Goal: Transaction & Acquisition: Purchase product/service

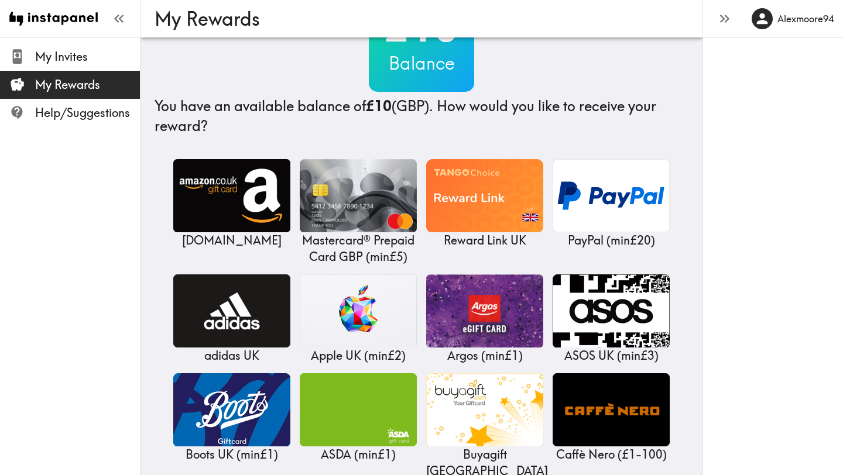
scroll to position [67, 0]
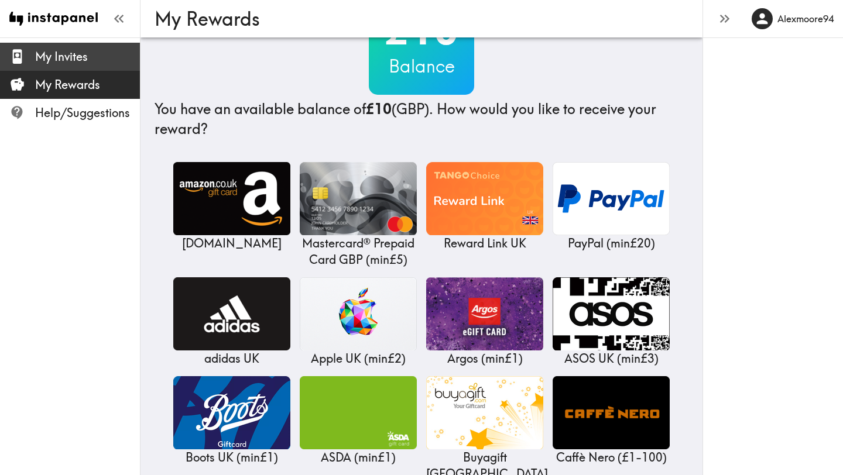
click at [28, 67] on div "My Invites" at bounding box center [70, 57] width 140 height 30
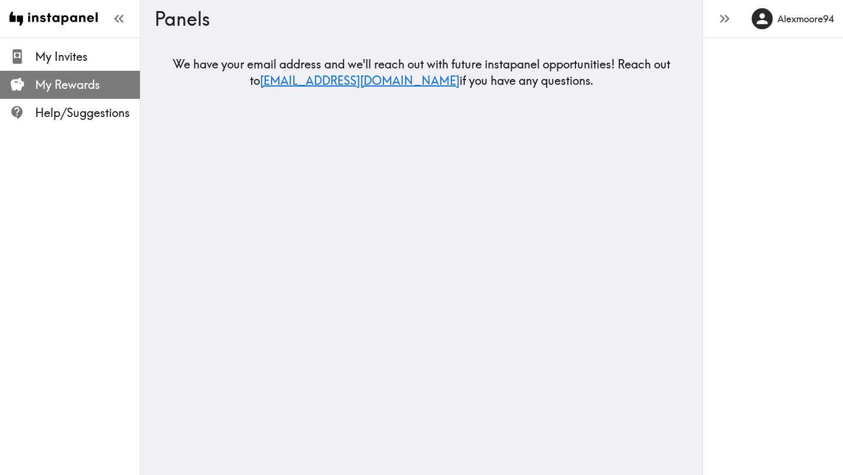
click at [50, 95] on div "My Rewards" at bounding box center [70, 85] width 140 height 30
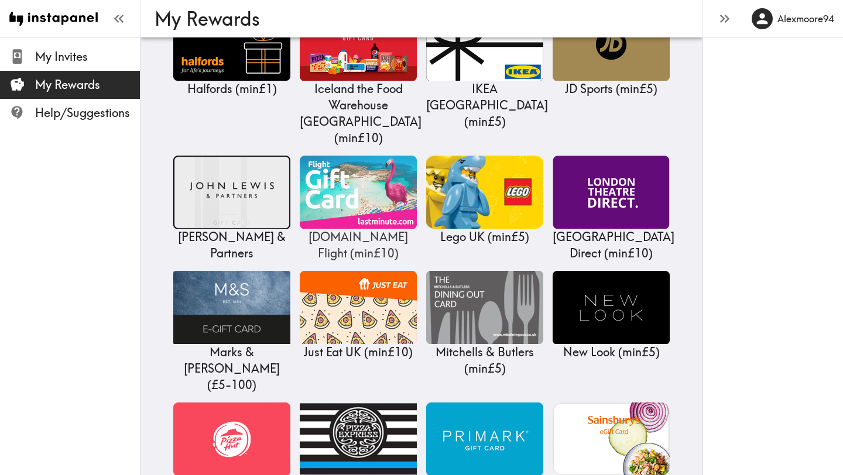
scroll to position [965, 0]
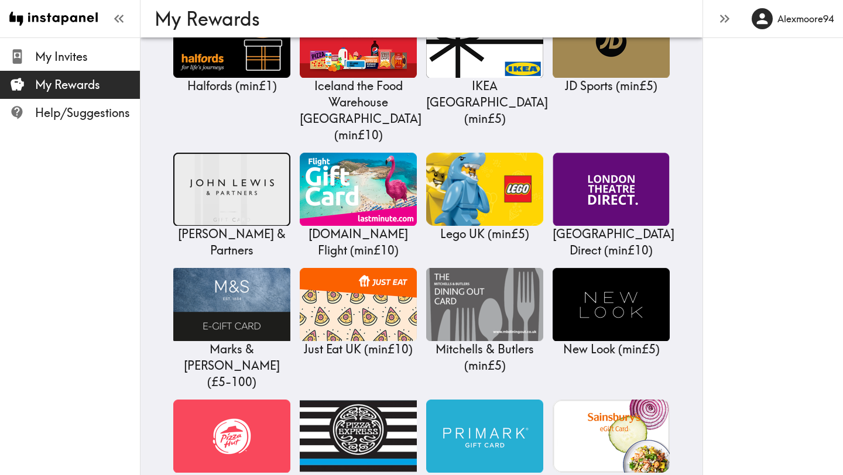
click at [457, 400] on img at bounding box center [484, 436] width 117 height 73
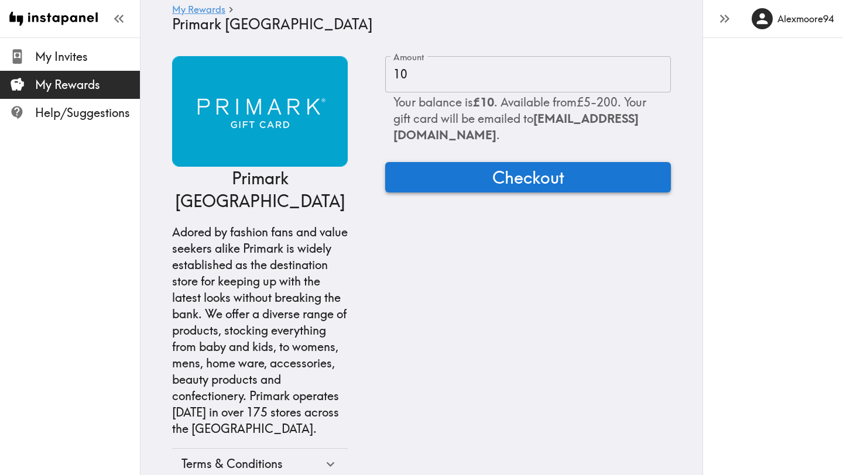
click at [575, 173] on button "Checkout" at bounding box center [528, 177] width 286 height 30
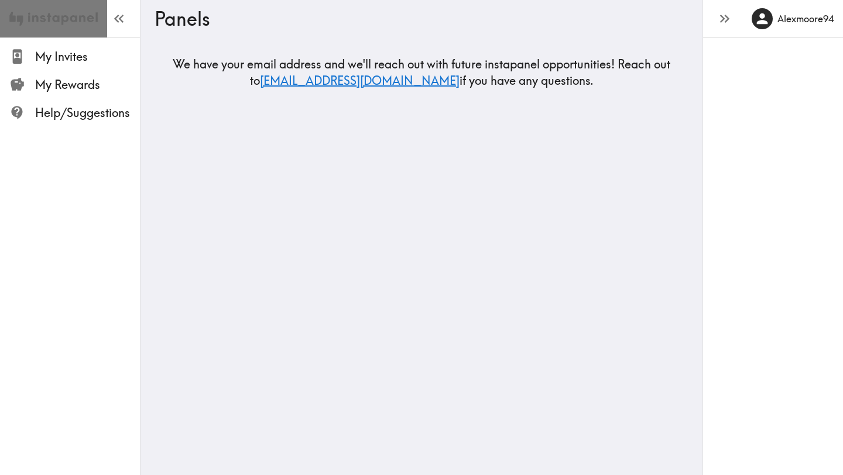
click at [36, 33] on img at bounding box center [53, 18] width 88 height 37
click at [123, 19] on icon "button" at bounding box center [119, 19] width 16 height 16
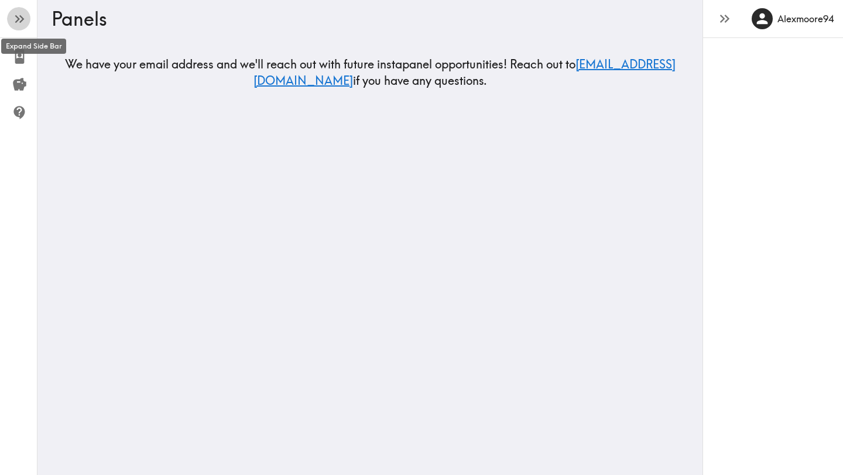
click at [18, 20] on icon "button" at bounding box center [17, 19] width 5 height 8
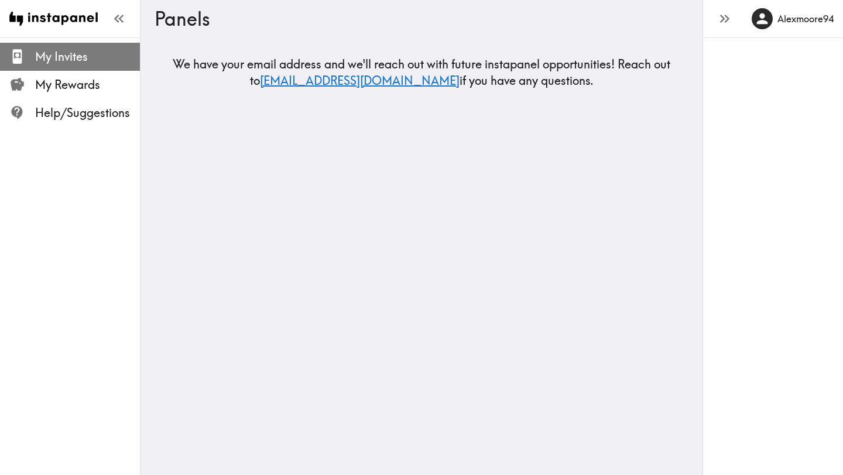
click at [52, 56] on span "My Invites" at bounding box center [87, 57] width 105 height 16
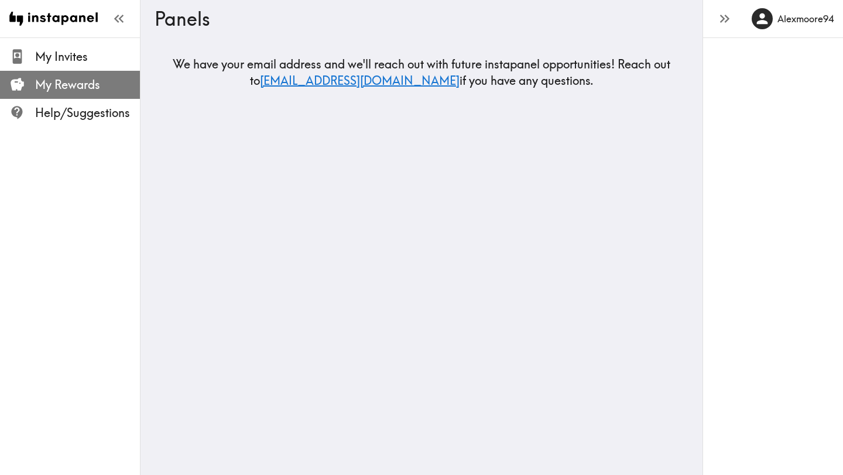
click at [60, 85] on span "My Rewards" at bounding box center [87, 85] width 105 height 16
